Goal: Task Accomplishment & Management: Use online tool/utility

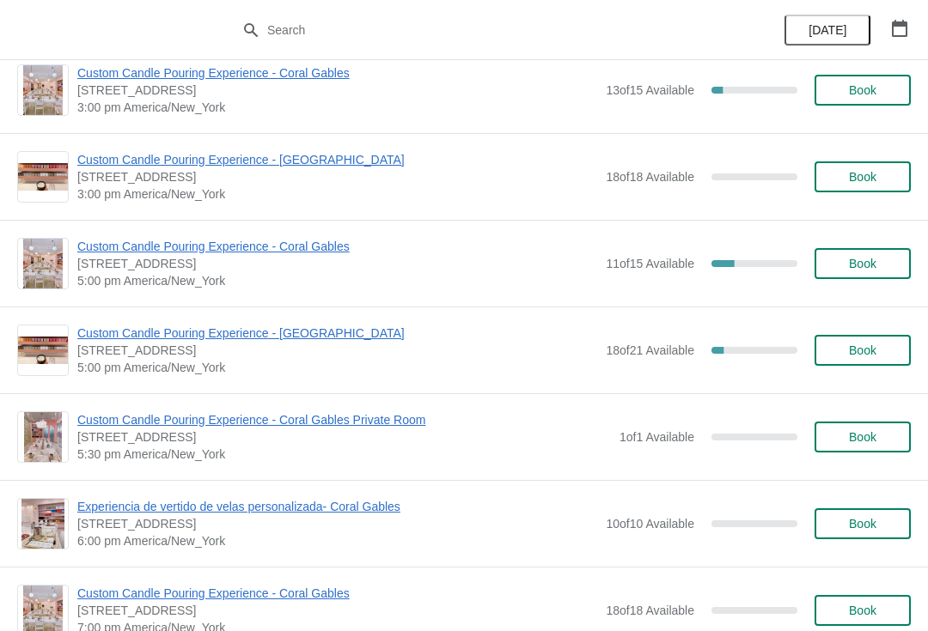
scroll to position [633, 0]
click at [281, 245] on span "Custom Candle Pouring Experience - Coral Gables" at bounding box center [337, 245] width 520 height 17
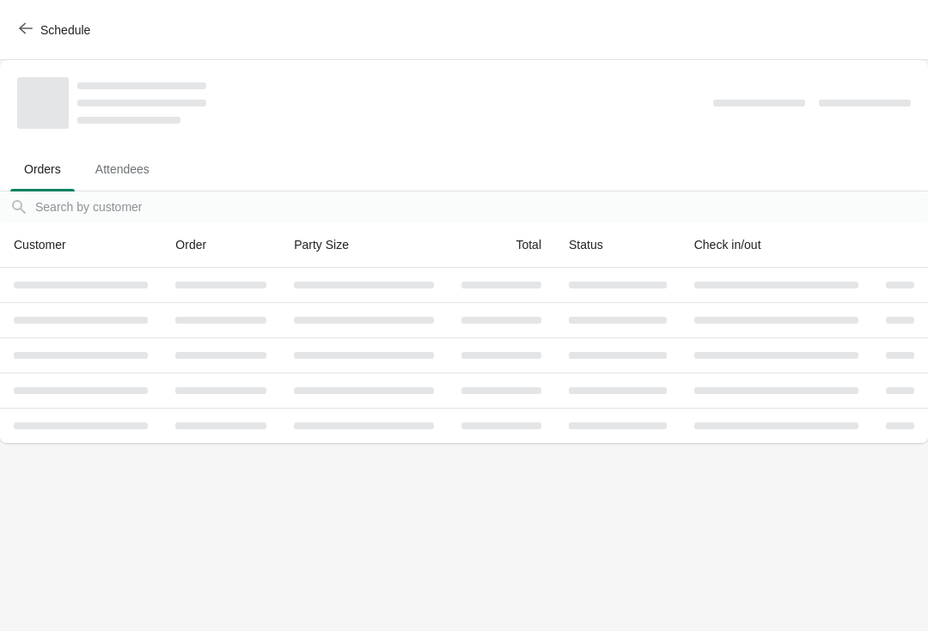
scroll to position [0, 0]
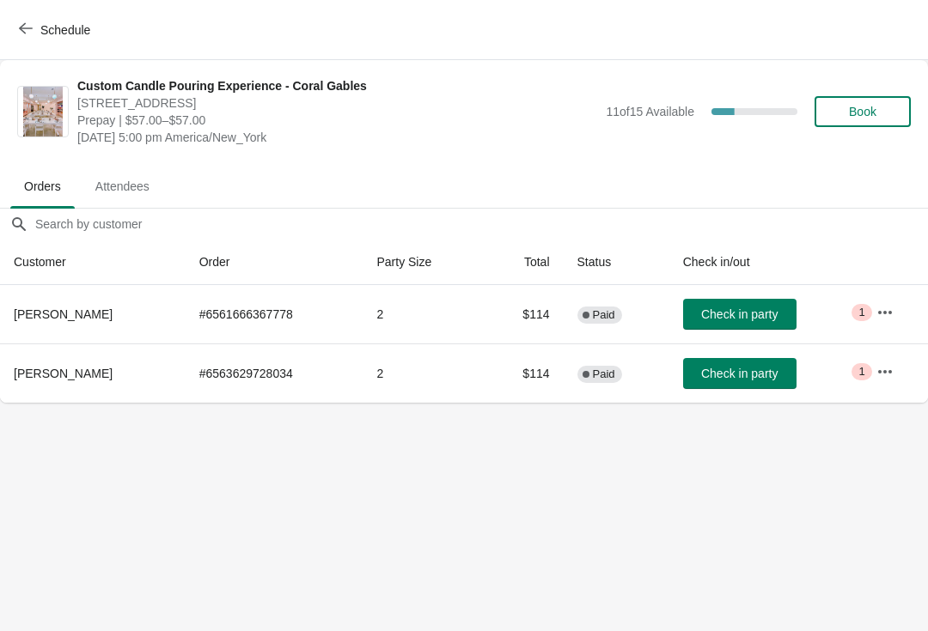
click at [29, 30] on icon "button" at bounding box center [26, 28] width 14 height 14
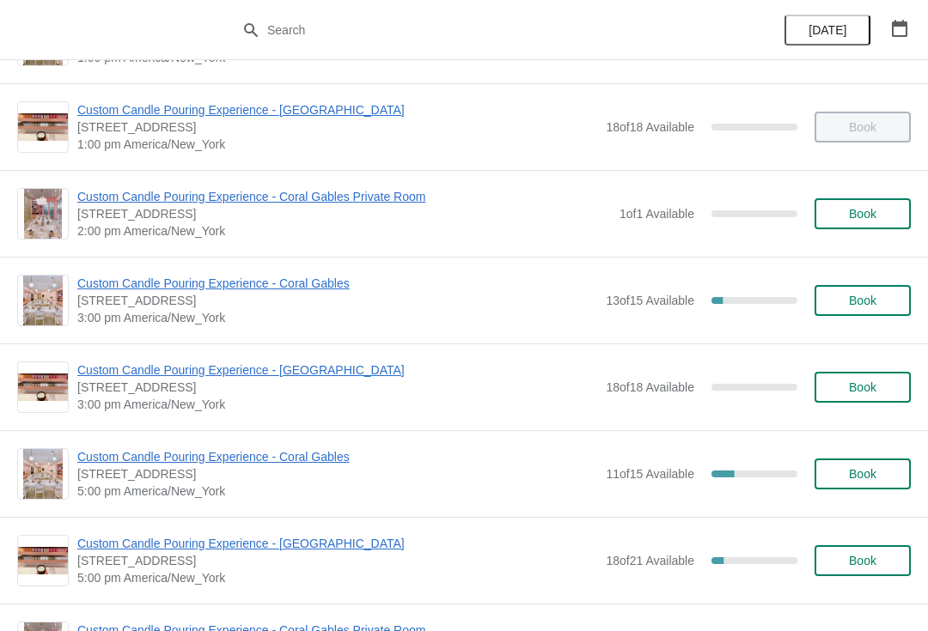
scroll to position [417, 0]
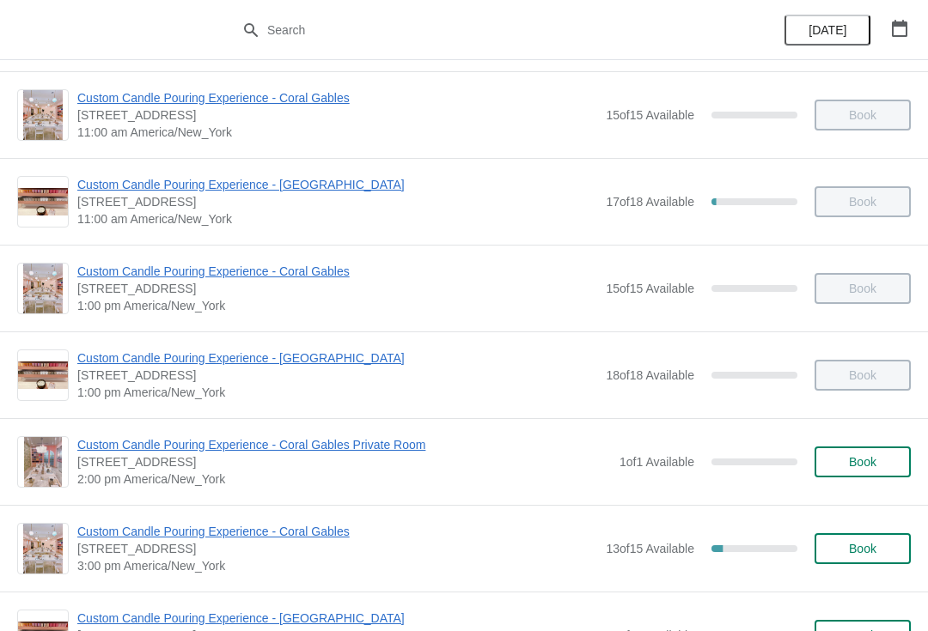
scroll to position [178, 0]
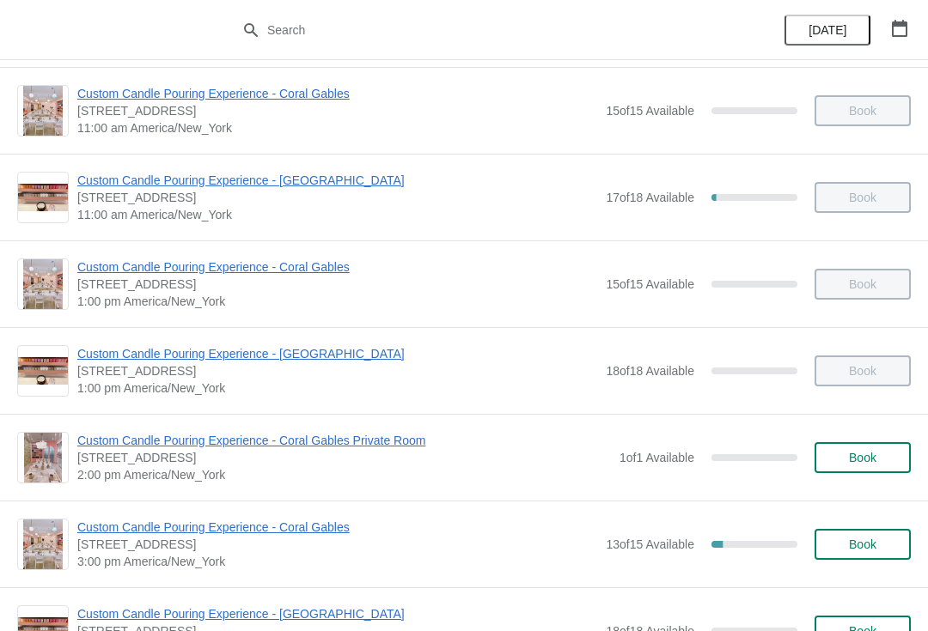
click at [305, 522] on span "Custom Candle Pouring Experience - Coral Gables" at bounding box center [337, 527] width 520 height 17
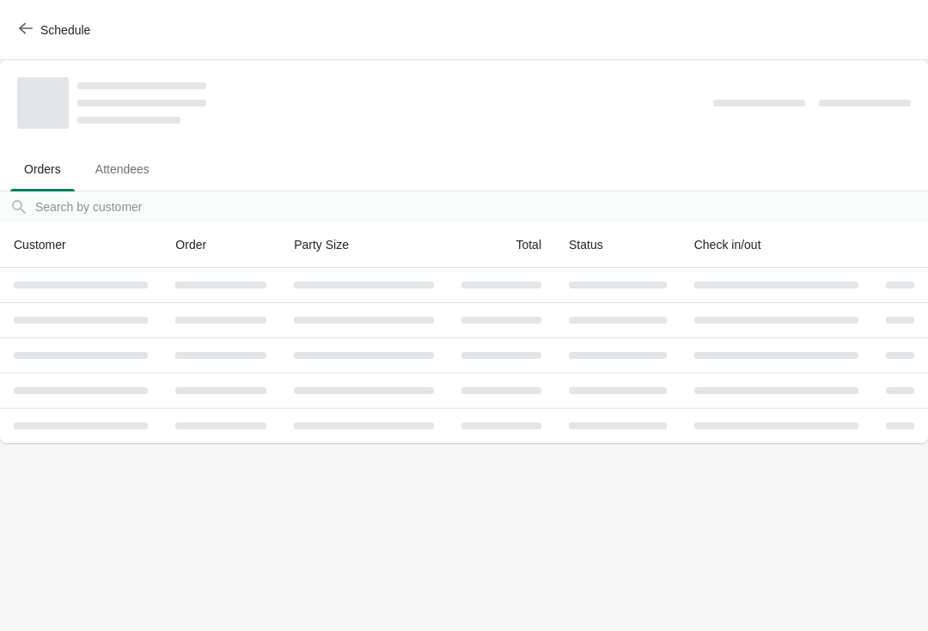
scroll to position [0, 0]
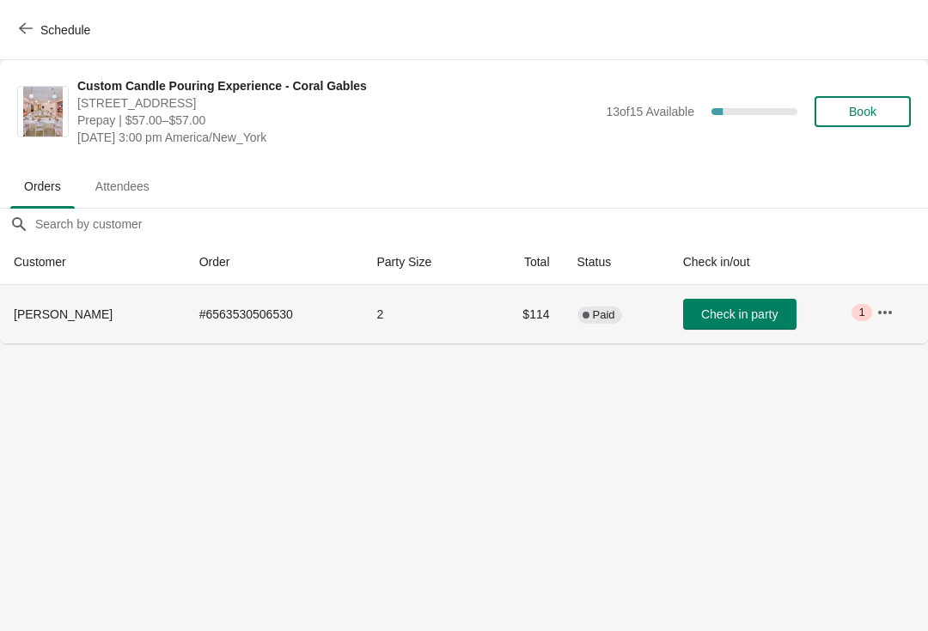
click at [109, 316] on th "Lilia Minetti" at bounding box center [93, 314] width 186 height 58
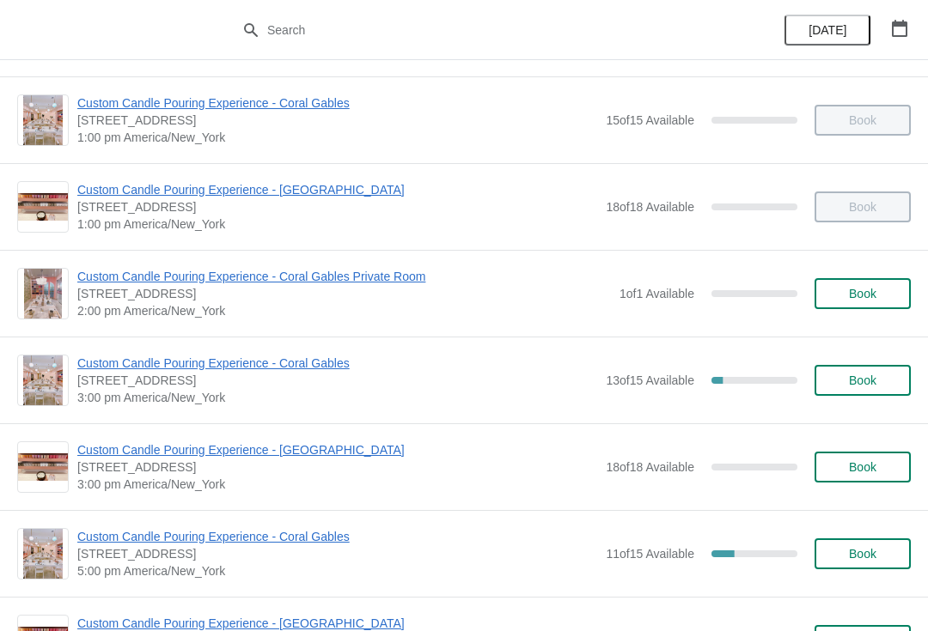
scroll to position [349, 0]
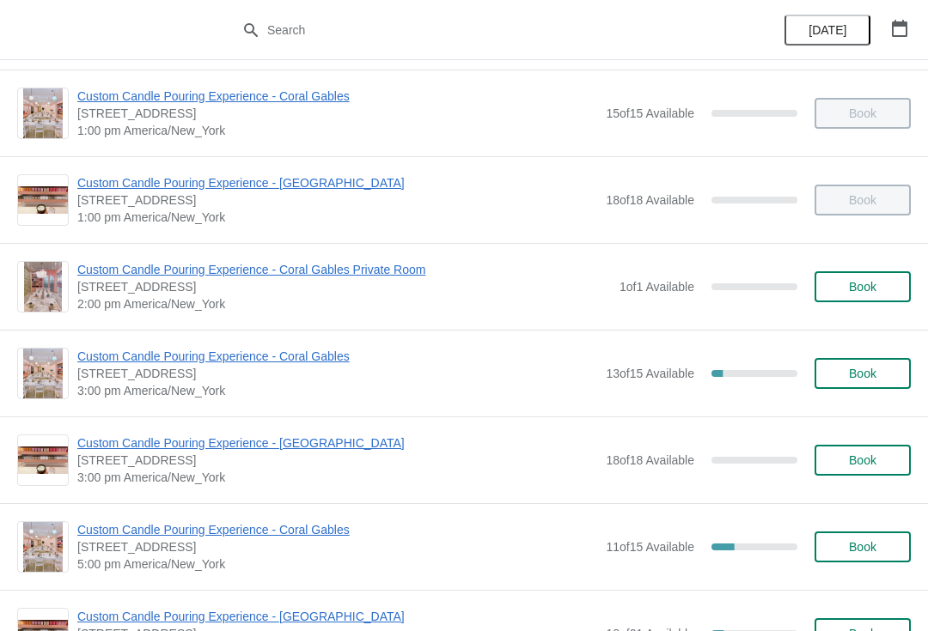
click at [289, 344] on div "Custom Candle Pouring Experience - Coral Gables 154 Giralda Avenue, Coral Gable…" at bounding box center [464, 373] width 928 height 87
click at [292, 363] on span "Custom Candle Pouring Experience - Coral Gables" at bounding box center [337, 356] width 520 height 17
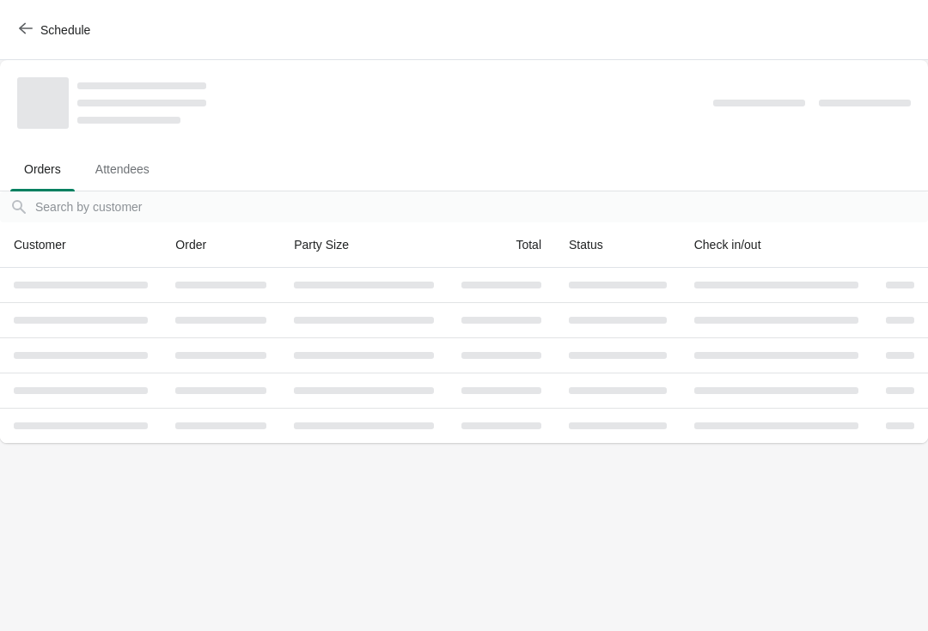
scroll to position [0, 0]
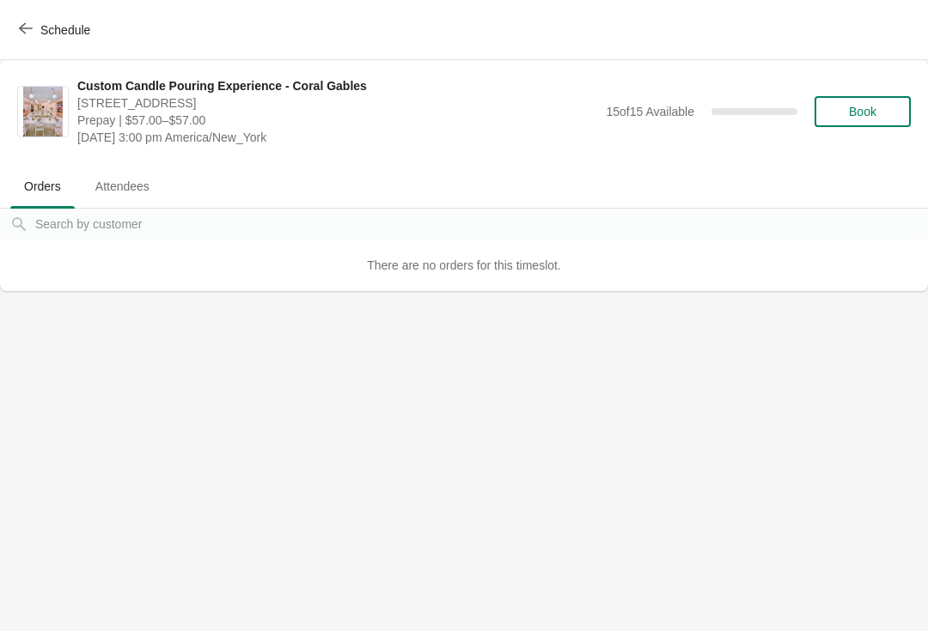
click at [123, 176] on span "Attendees" at bounding box center [123, 186] width 82 height 31
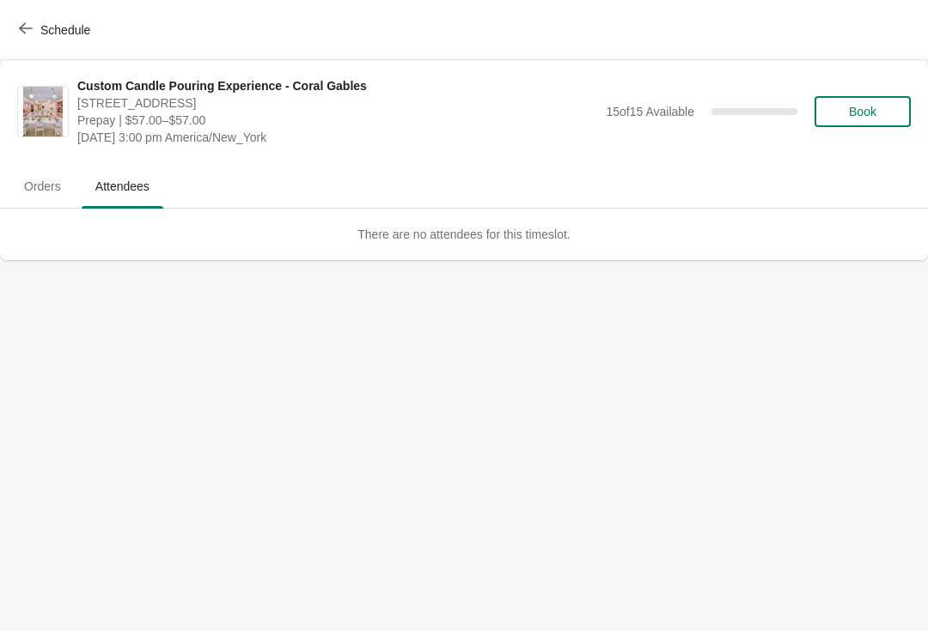
click at [51, 184] on span "Orders" at bounding box center [42, 186] width 64 height 31
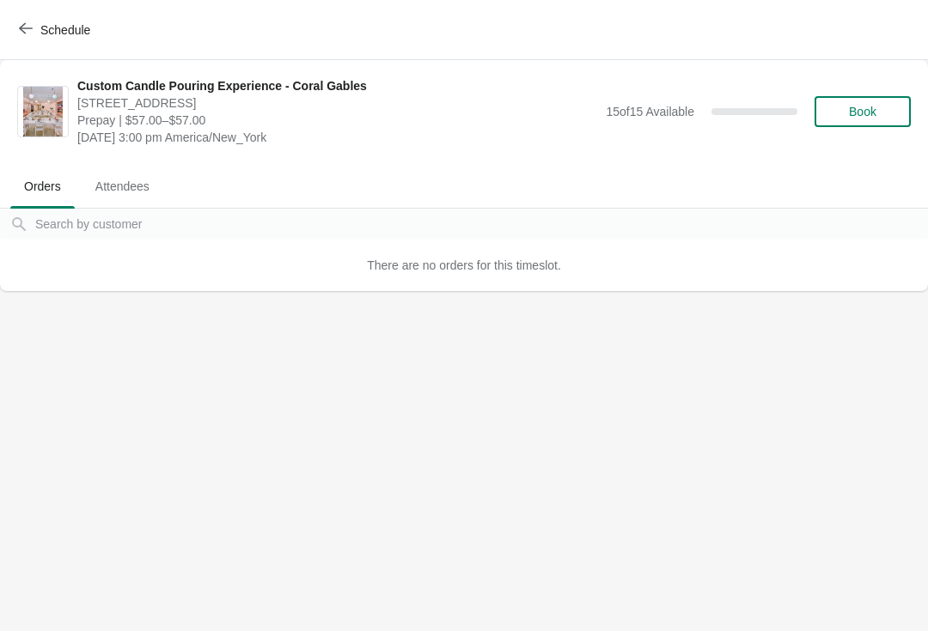
click at [35, 29] on span "Schedule" at bounding box center [56, 29] width 68 height 16
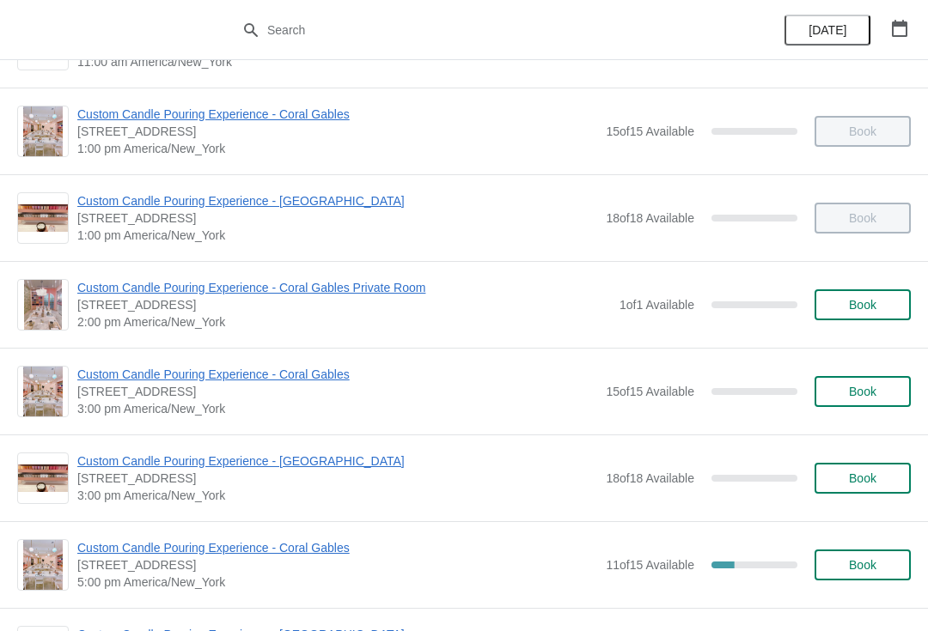
scroll to position [332, 0]
click at [127, 545] on span "Custom Candle Pouring Experience - Coral Gables" at bounding box center [337, 547] width 520 height 17
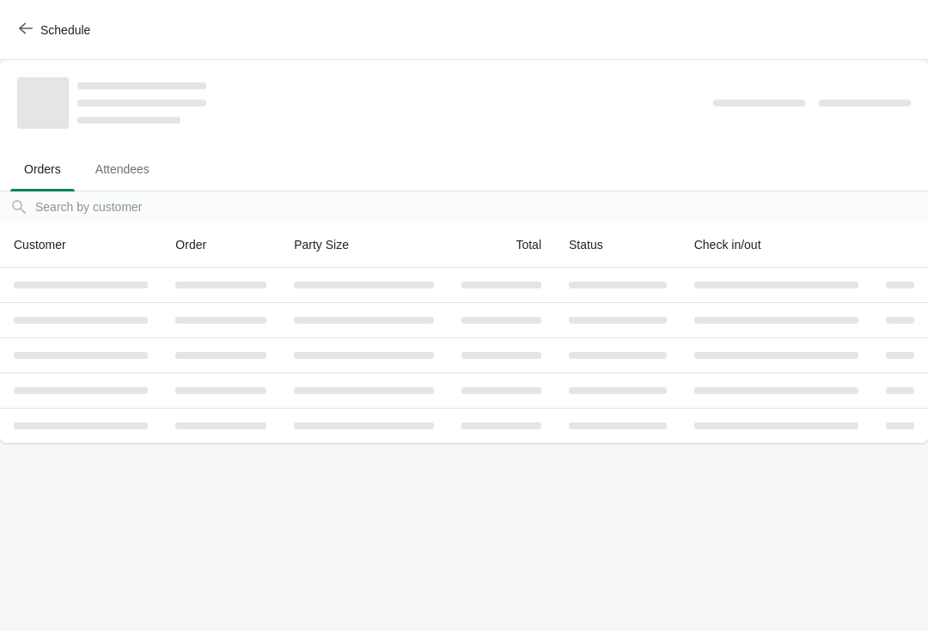
scroll to position [0, 0]
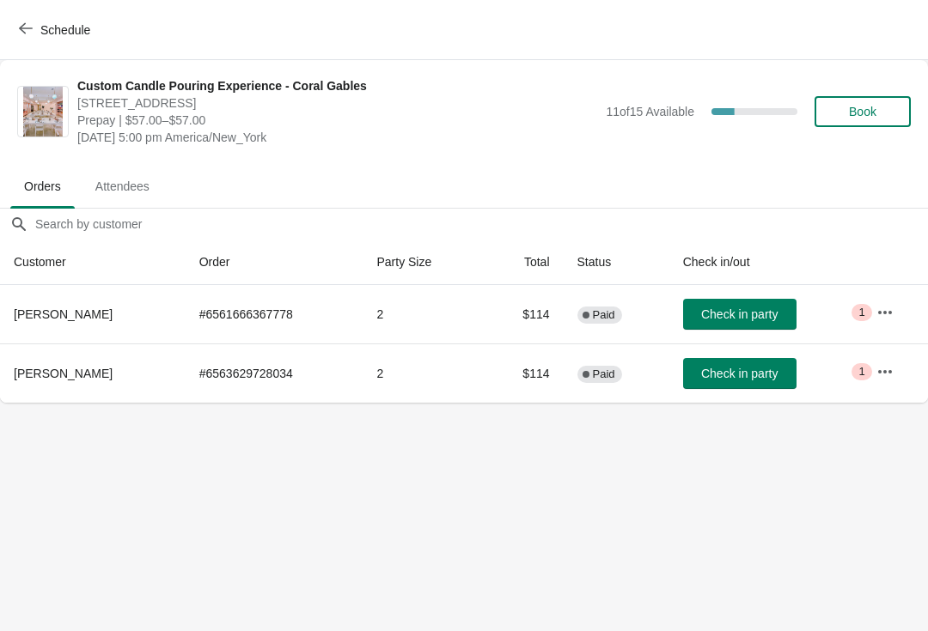
click at [36, 45] on button "Schedule" at bounding box center [56, 30] width 95 height 31
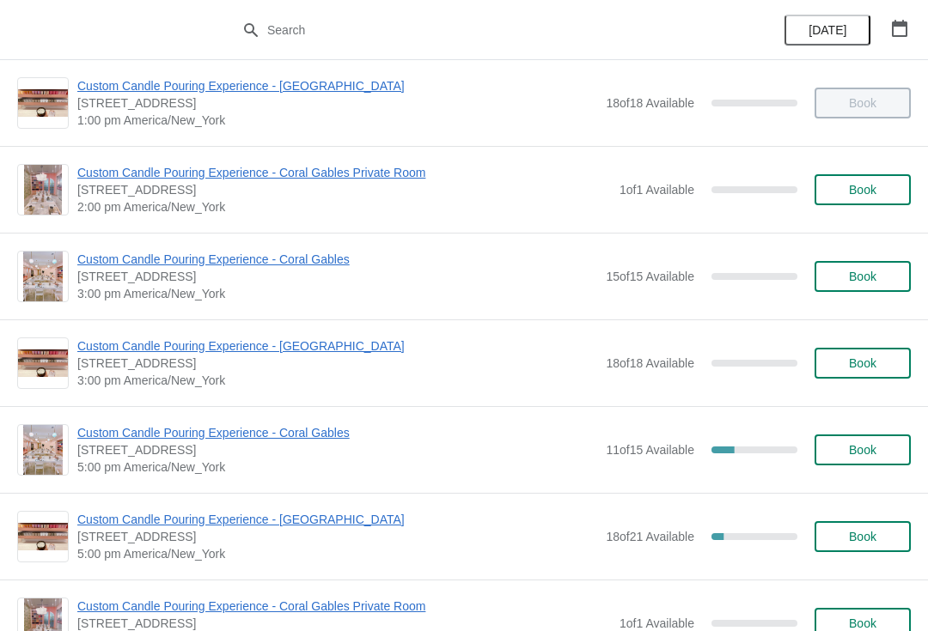
scroll to position [437, 0]
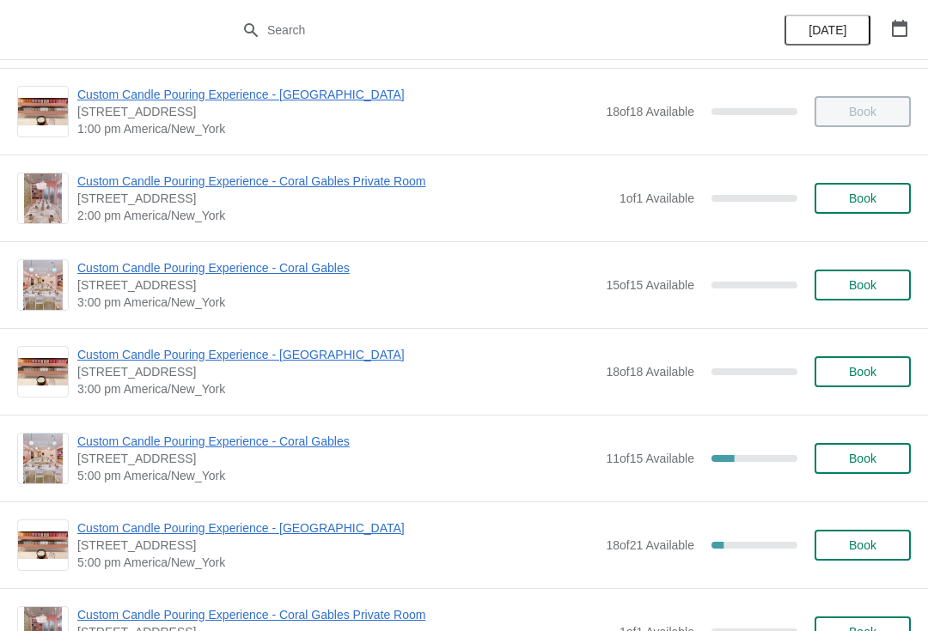
click at [285, 268] on span "Custom Candle Pouring Experience - Coral Gables" at bounding box center [337, 267] width 520 height 17
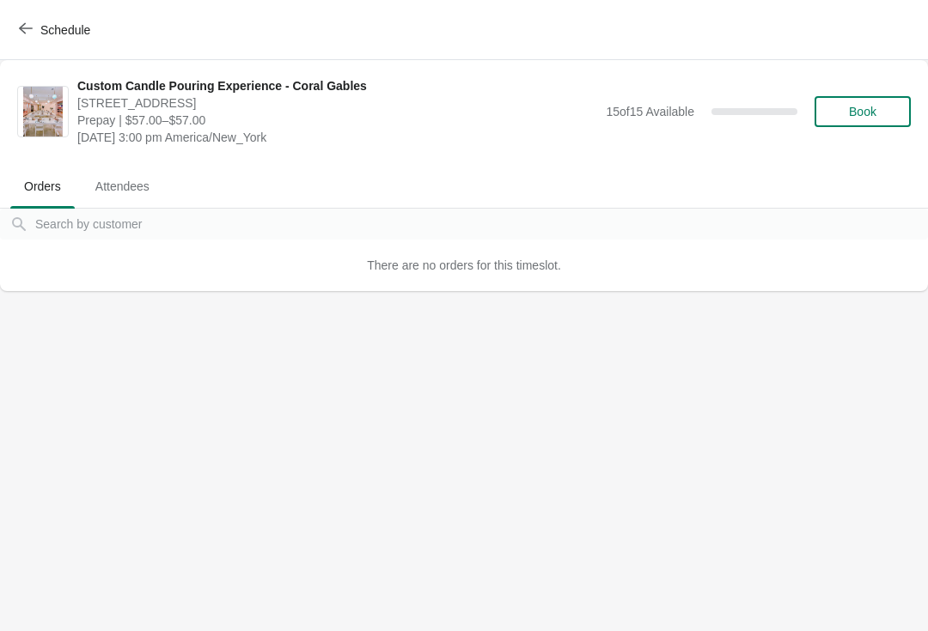
click at [124, 186] on span "Attendees" at bounding box center [123, 186] width 82 height 31
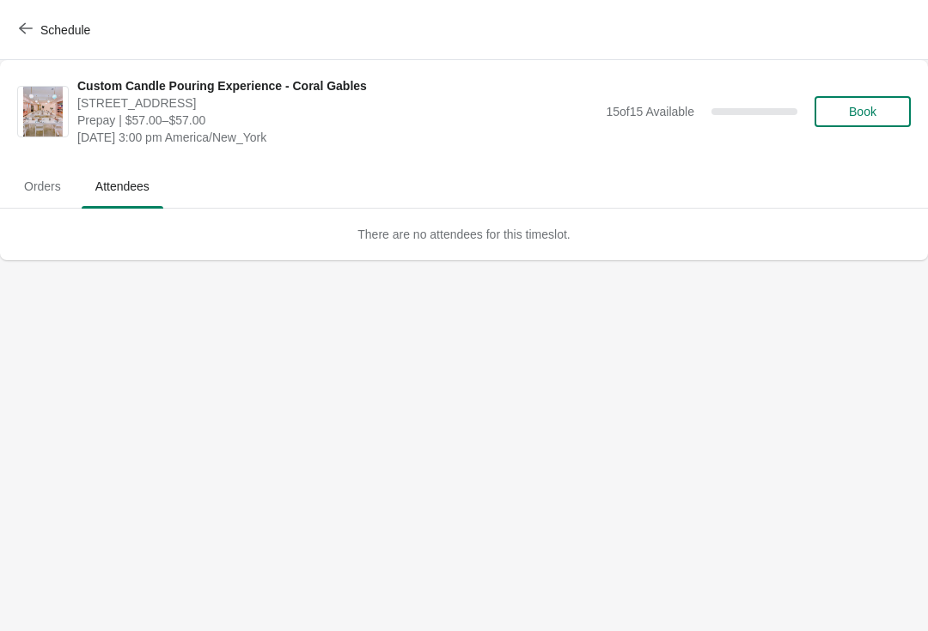
click at [47, 180] on span "Orders" at bounding box center [42, 186] width 64 height 31
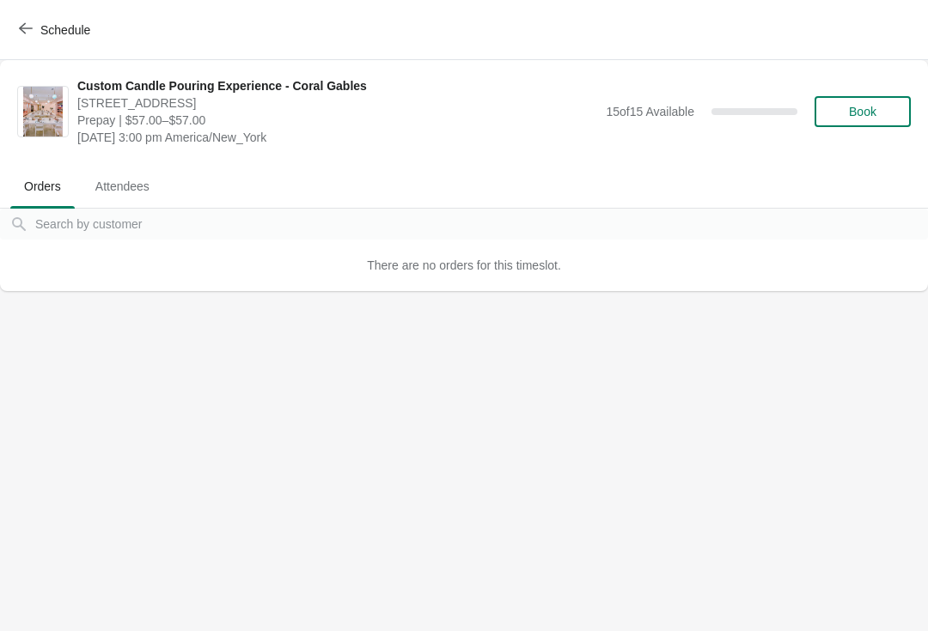
click at [411, 291] on body "Schedule Custom Candle Pouring Experience - Coral Gables 154 Giralda Avenue, Co…" at bounding box center [464, 315] width 928 height 631
